Goal: Navigation & Orientation: Go to known website

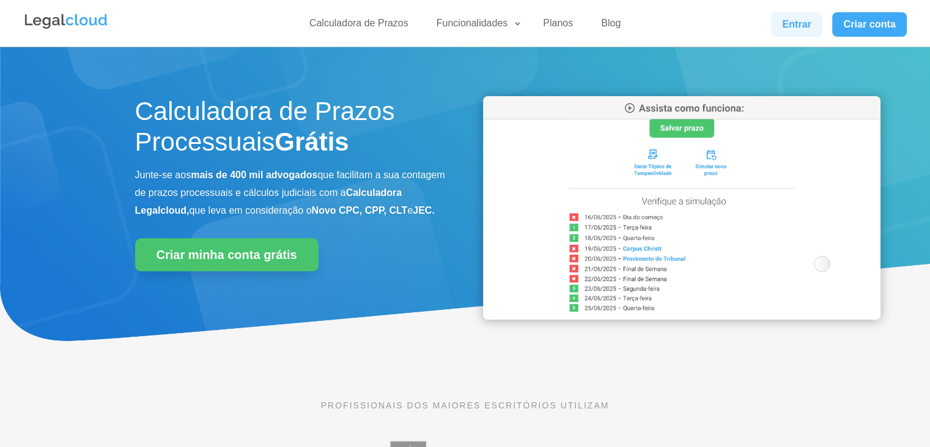
click at [785, 20] on link "Entrar" at bounding box center [796, 24] width 51 height 24
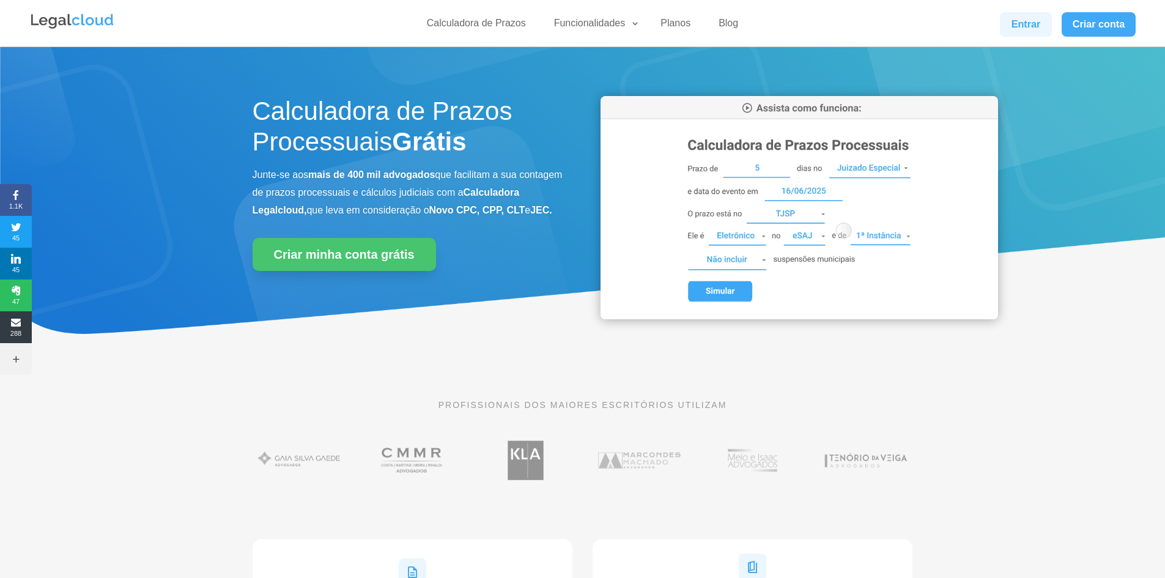
click at [1006, 24] on link "Entrar" at bounding box center [1025, 24] width 51 height 24
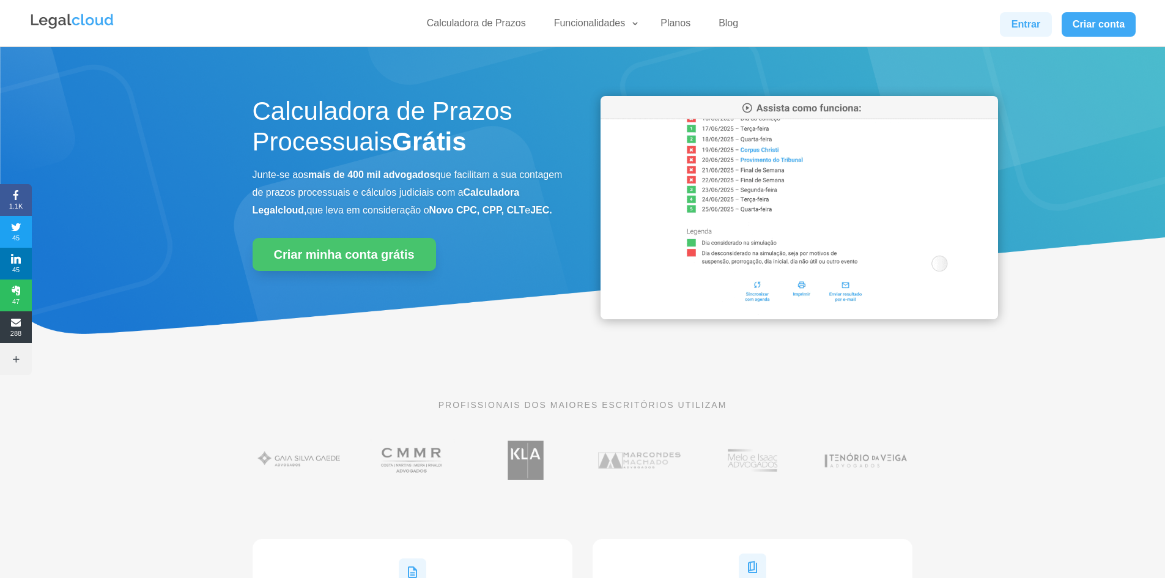
click at [1046, 17] on link "Entrar" at bounding box center [1025, 24] width 51 height 24
